Goal: Find specific page/section: Find specific page/section

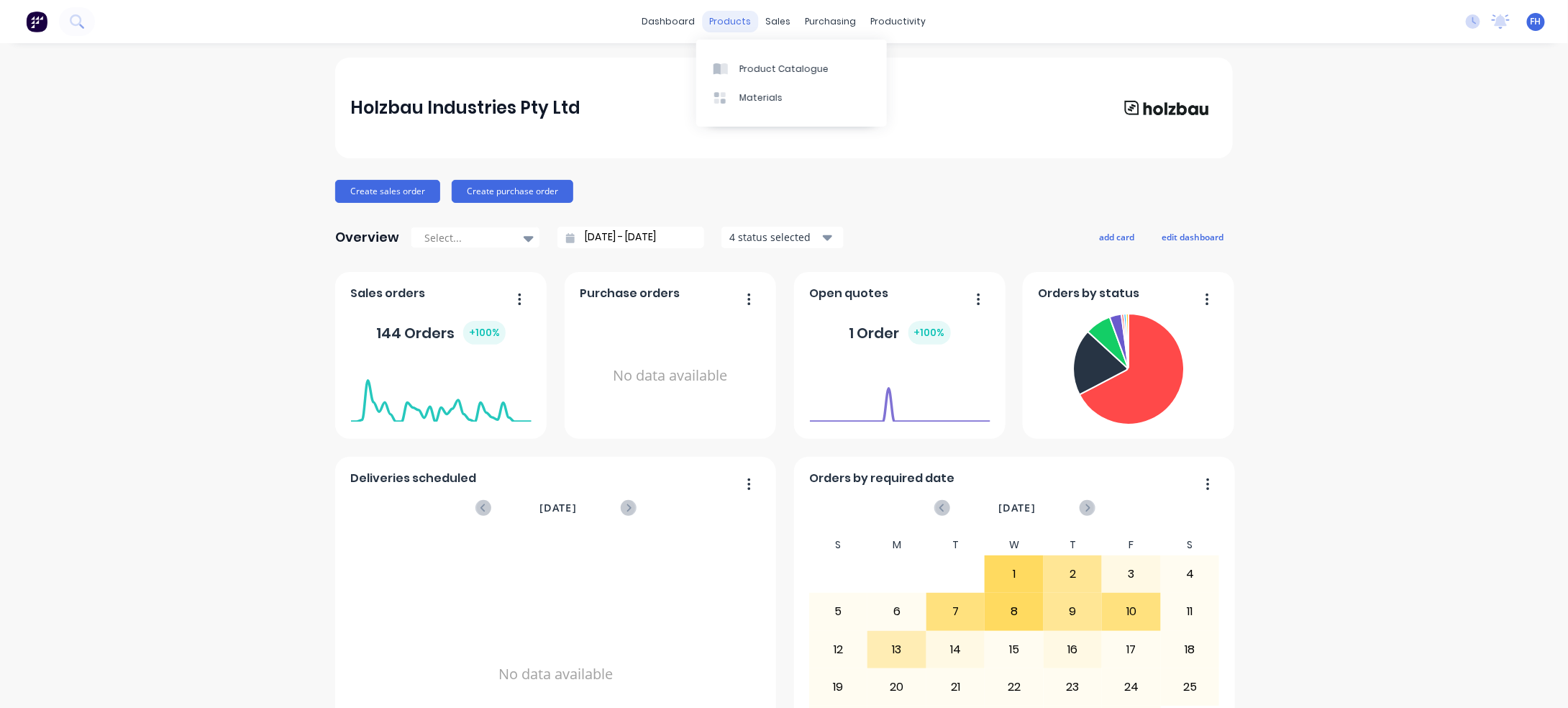
click at [703, 23] on div "products" at bounding box center [731, 21] width 56 height 22
click at [662, 24] on link "dashboard" at bounding box center [669, 21] width 67 height 22
click at [864, 21] on div "productivity" at bounding box center [898, 21] width 70 height 22
click at [889, 67] on link "Workflow" at bounding box center [944, 68] width 190 height 29
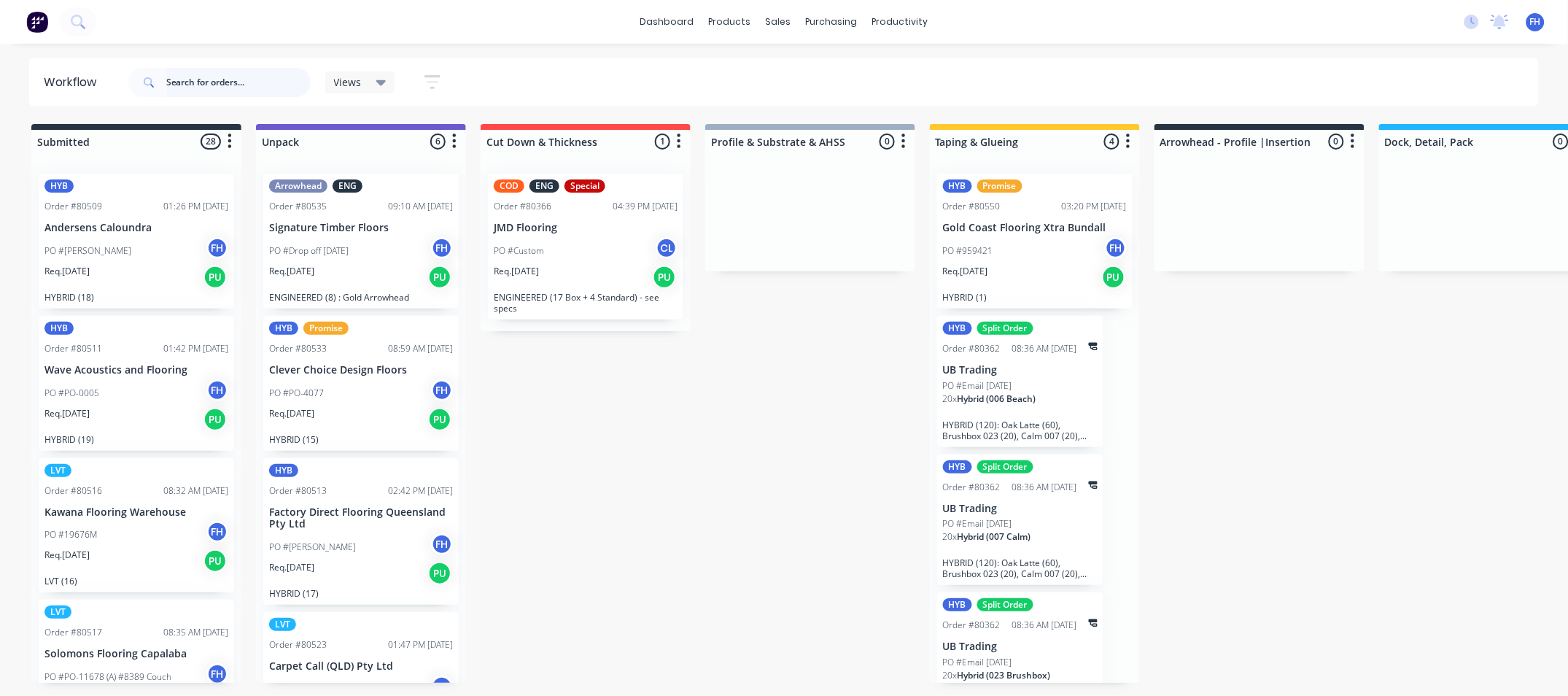
click at [283, 85] on input "text" at bounding box center [238, 83] width 144 height 29
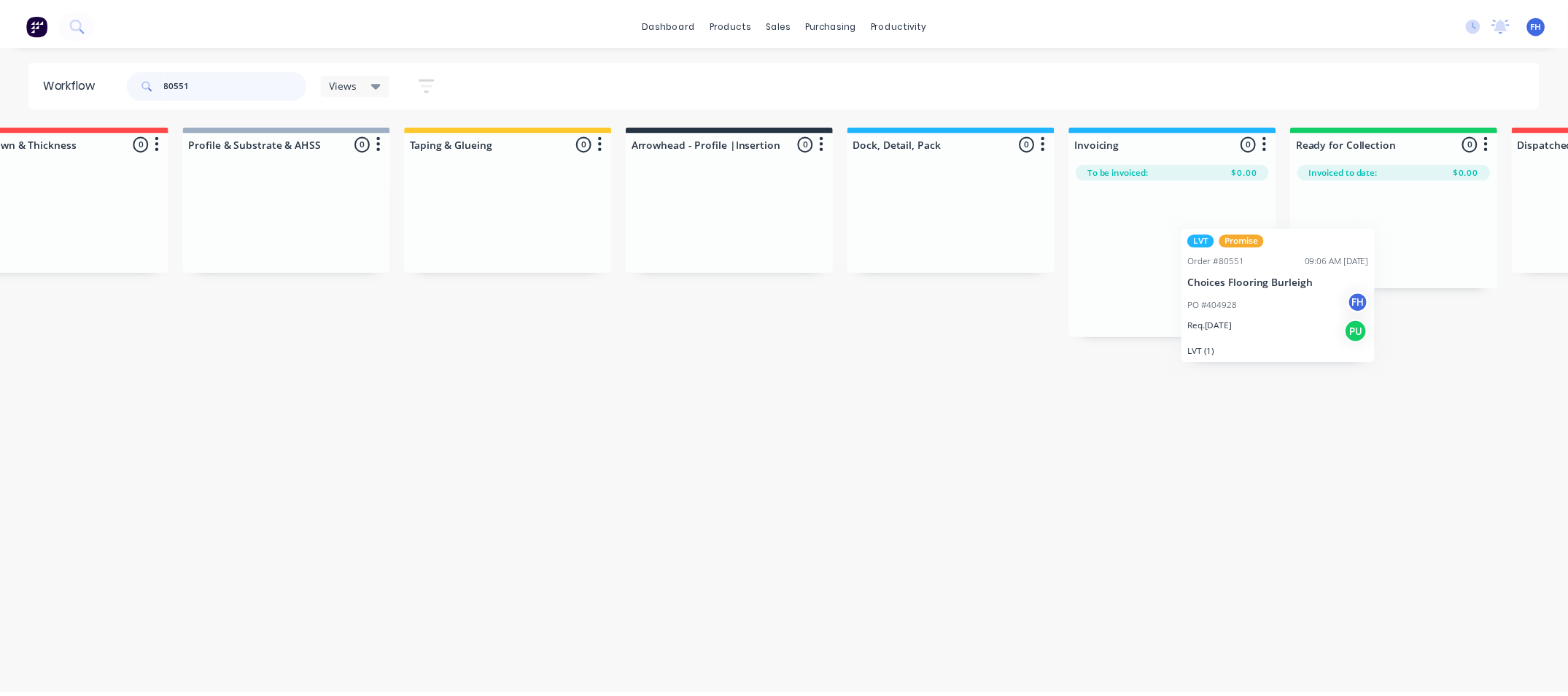
scroll to position [0, 522]
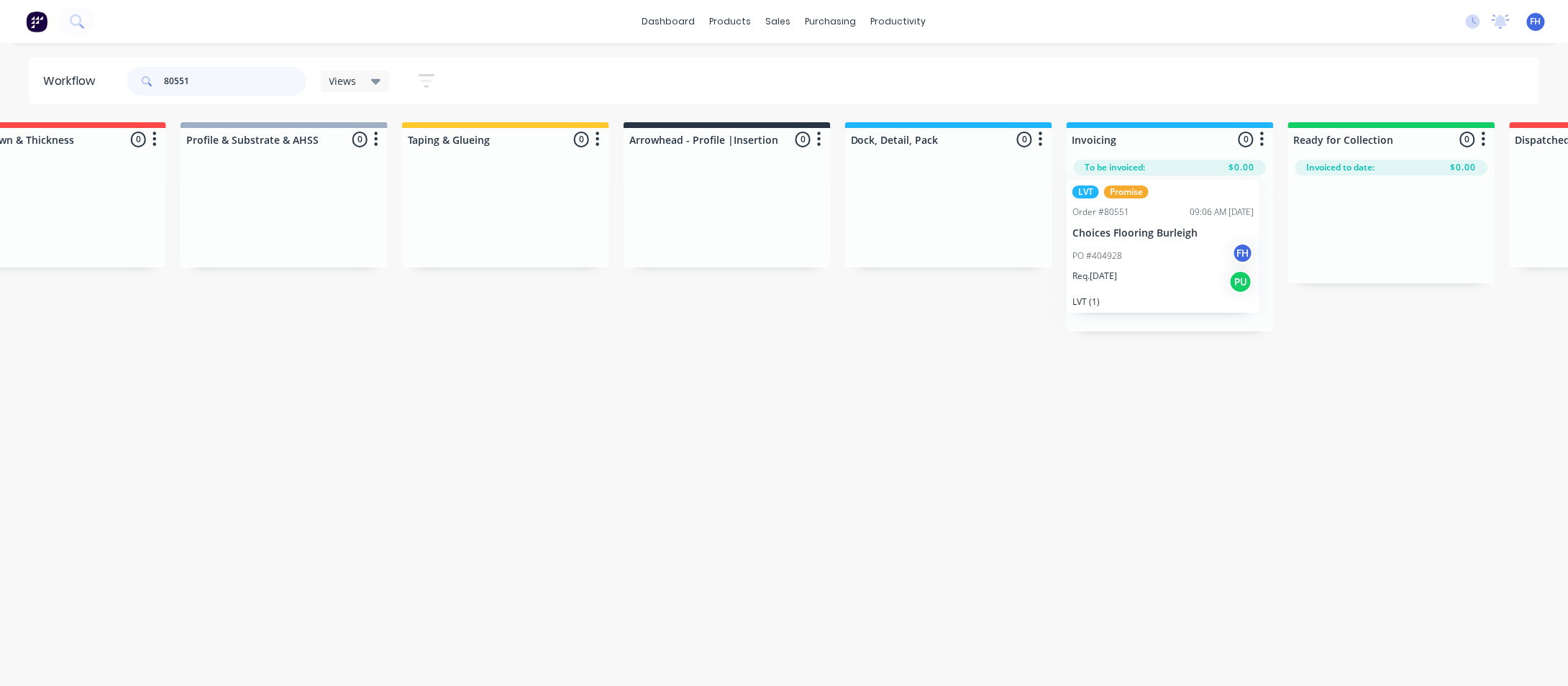
drag, startPoint x: 125, startPoint y: 245, endPoint x: 1157, endPoint y: 253, distance: 1032.0
click at [1157, 253] on div "Submitted 1 Summaries Total order value Invoiced to date To be invoiced LVT Pro…" at bounding box center [778, 227] width 2608 height 209
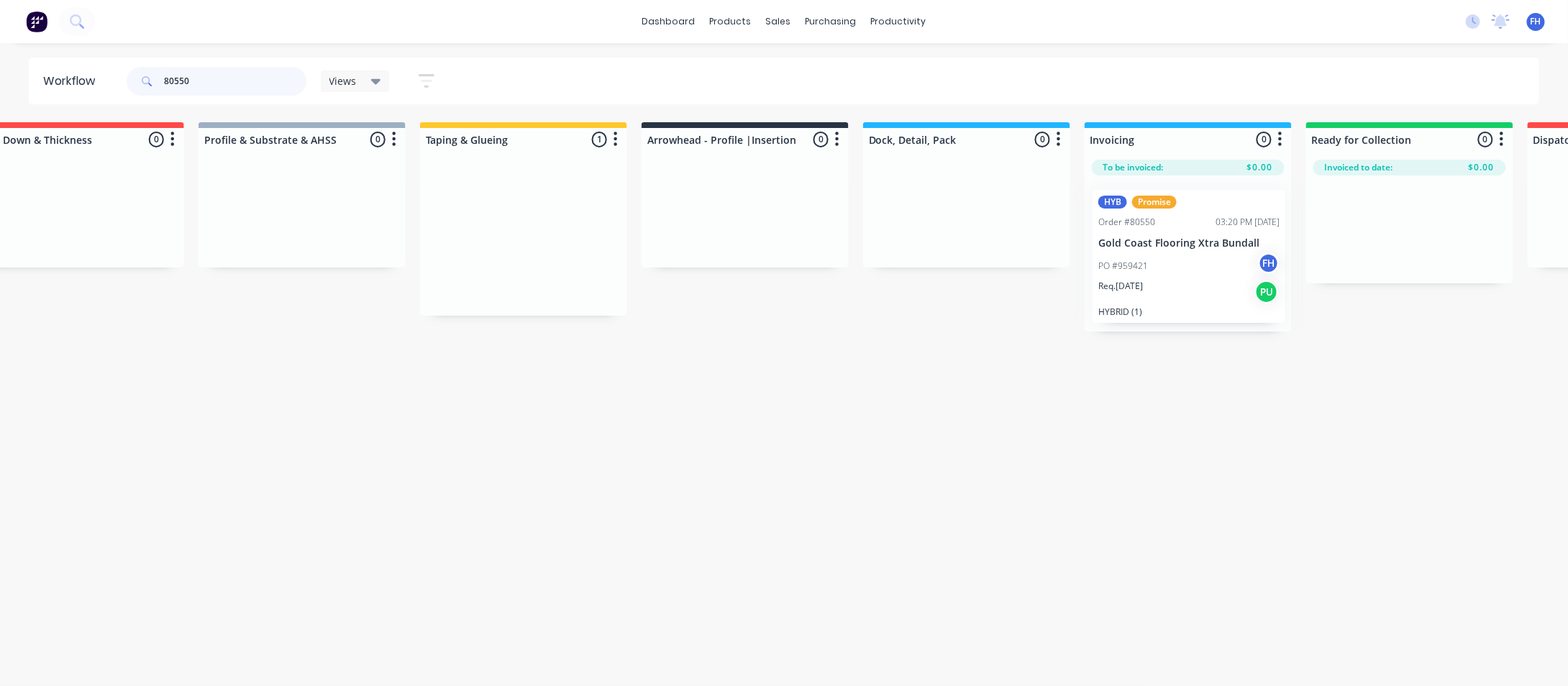
scroll to position [0, 502]
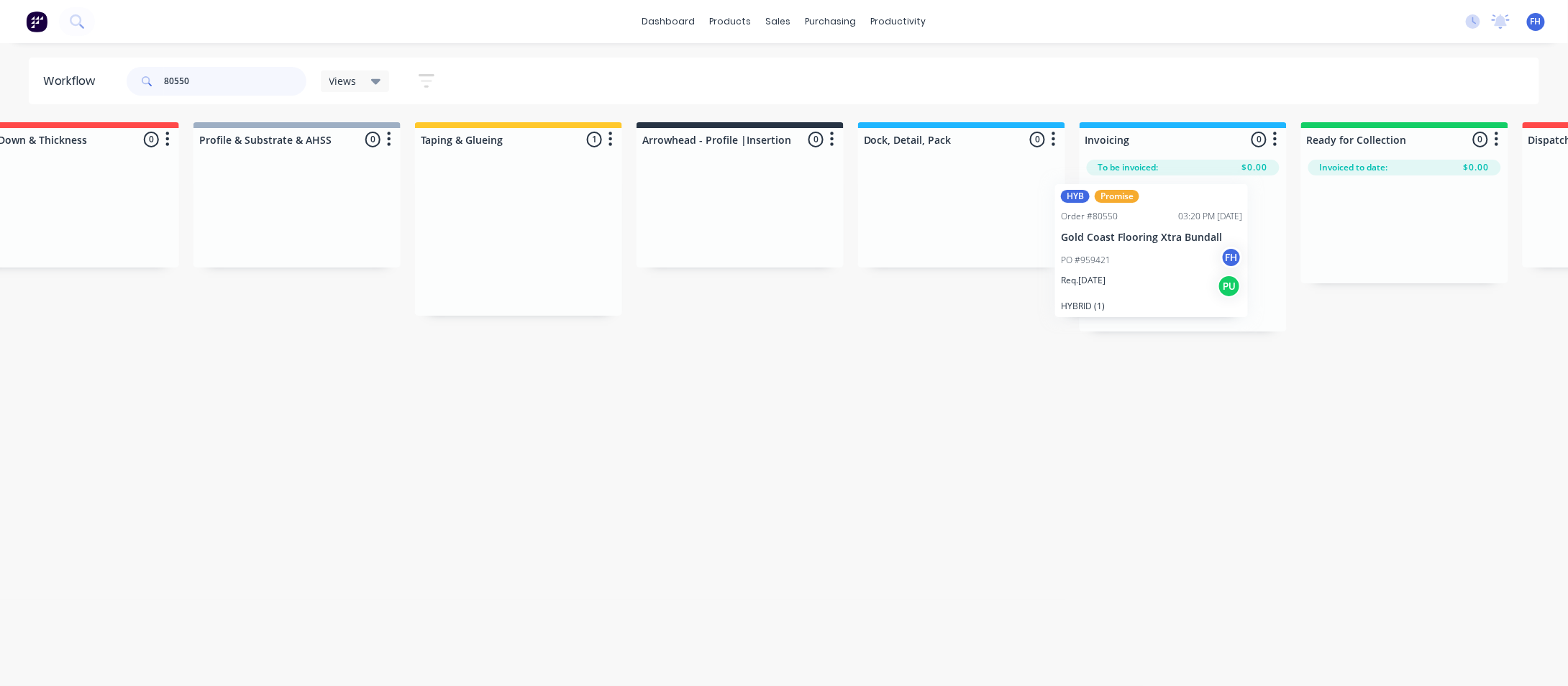
drag, startPoint x: 1033, startPoint y: 267, endPoint x: 1164, endPoint y: 275, distance: 131.2
click at [1164, 275] on div "Submitted 0 Summaries Total order value Invoiced to date To be invoiced Unpack …" at bounding box center [790, 227] width 2608 height 209
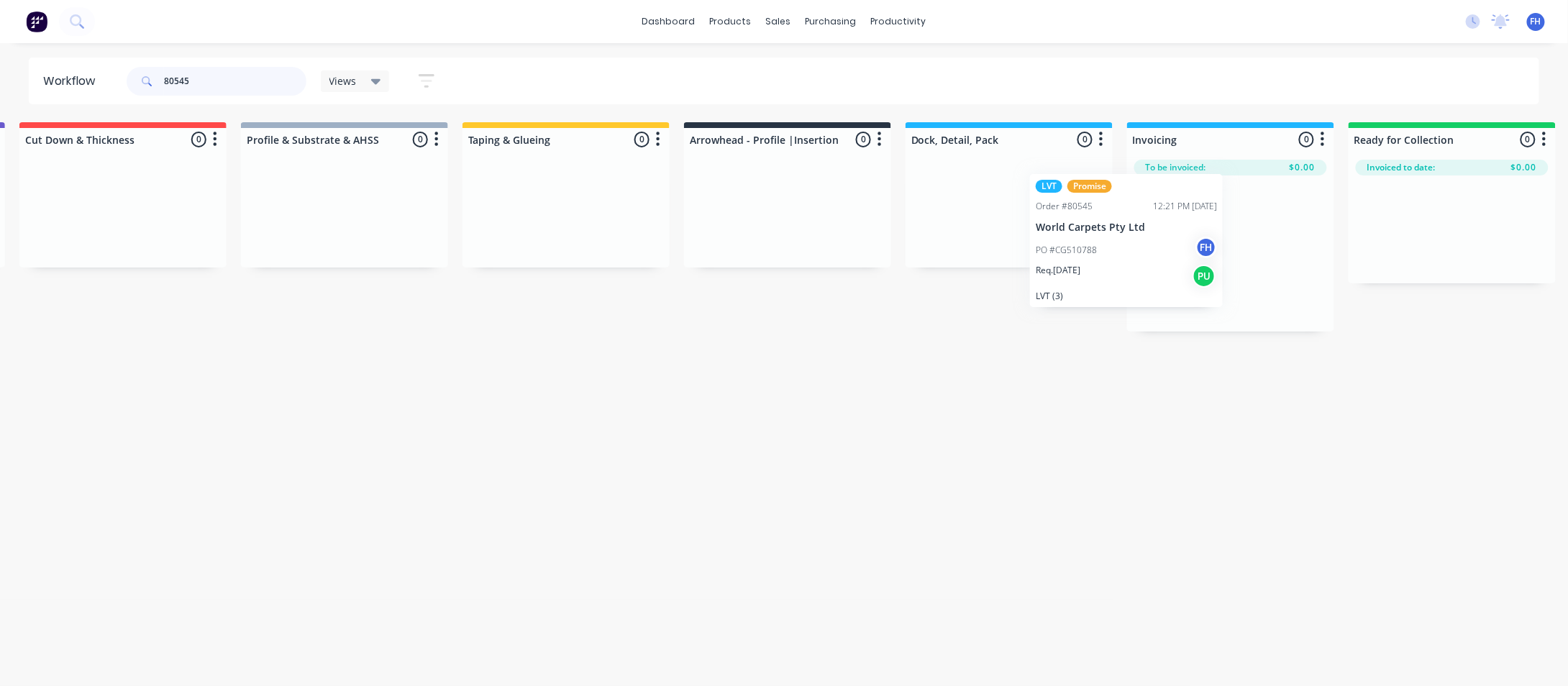
scroll to position [0, 456]
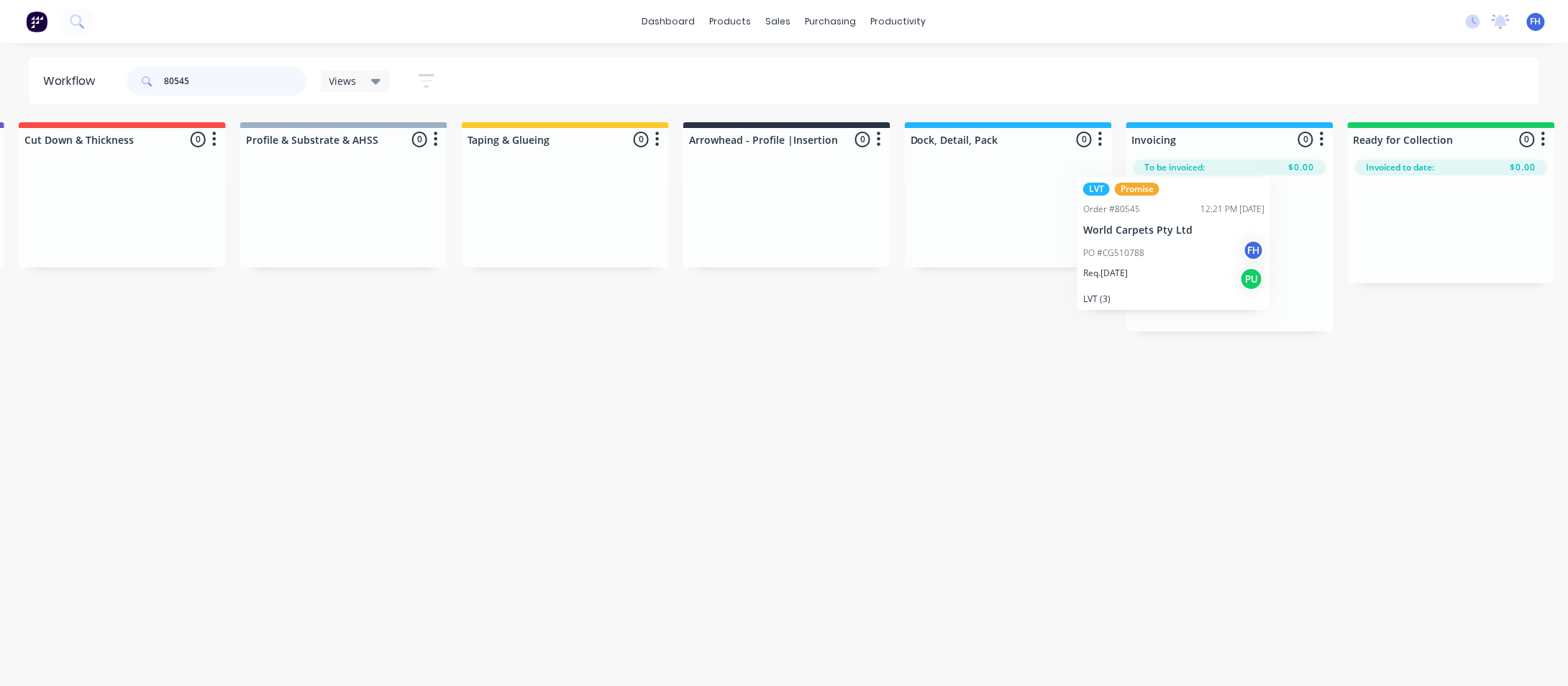
drag, startPoint x: 104, startPoint y: 262, endPoint x: 1151, endPoint y: 264, distance: 1047.0
click at [1148, 264] on div "Submitted 1 Summaries Total order value Invoiced to date To be invoiced LVT Pro…" at bounding box center [837, 227] width 2608 height 209
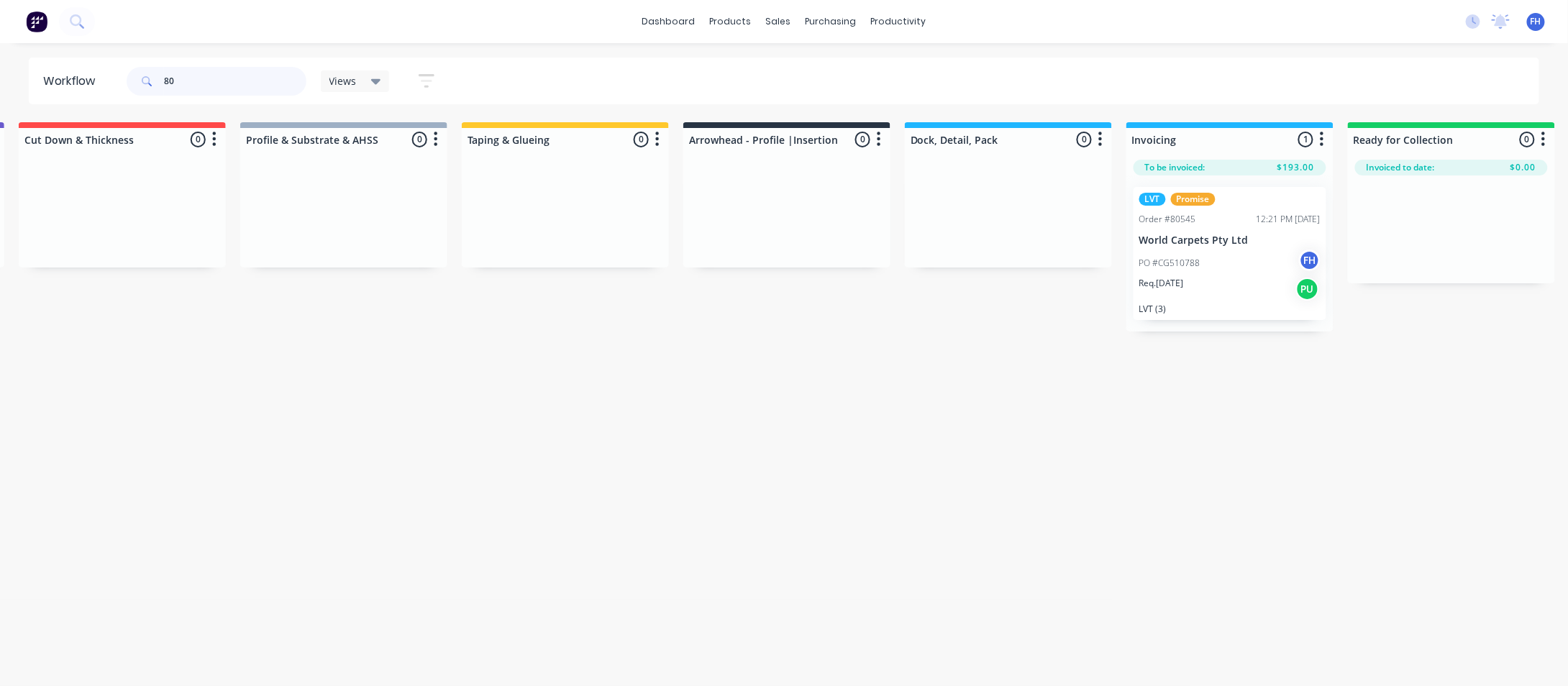
type input "8"
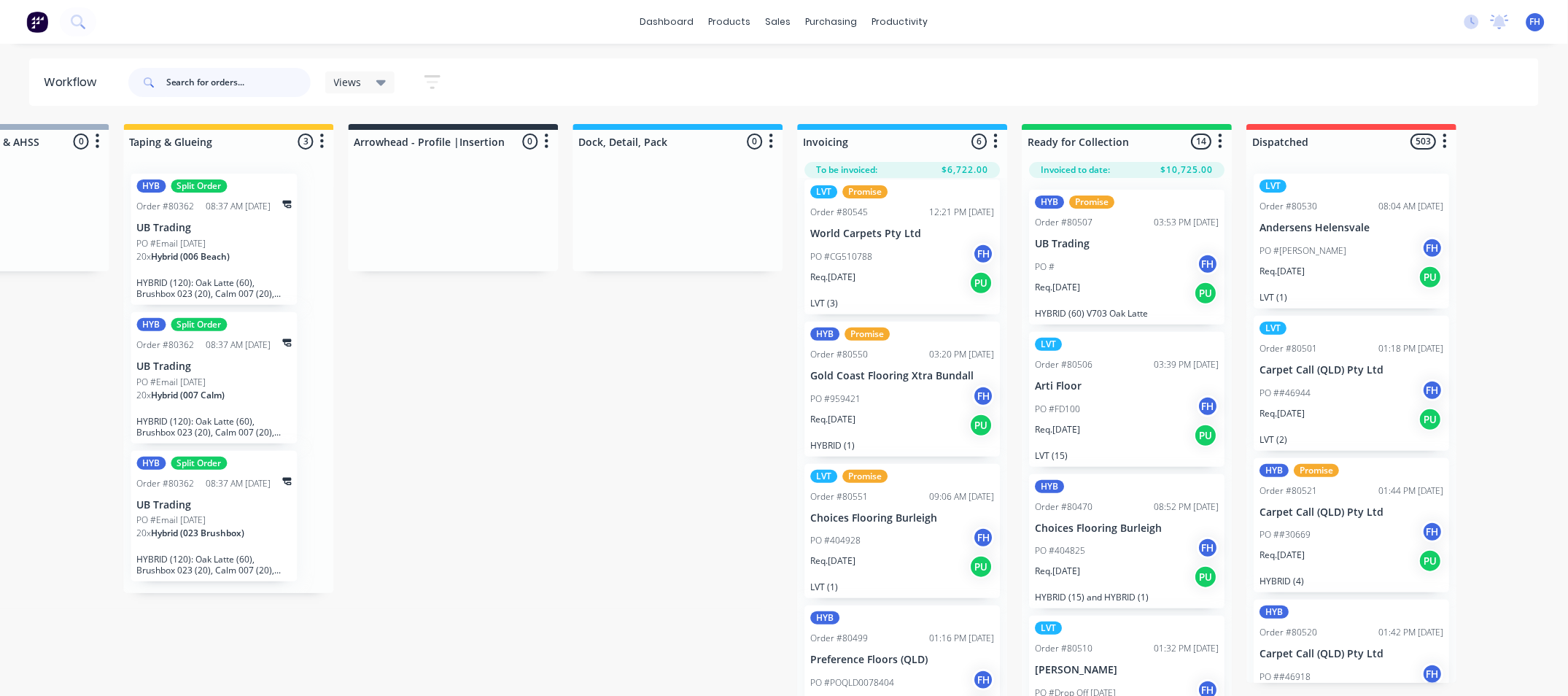
scroll to position [0, 0]
